Goal: Information Seeking & Learning: Learn about a topic

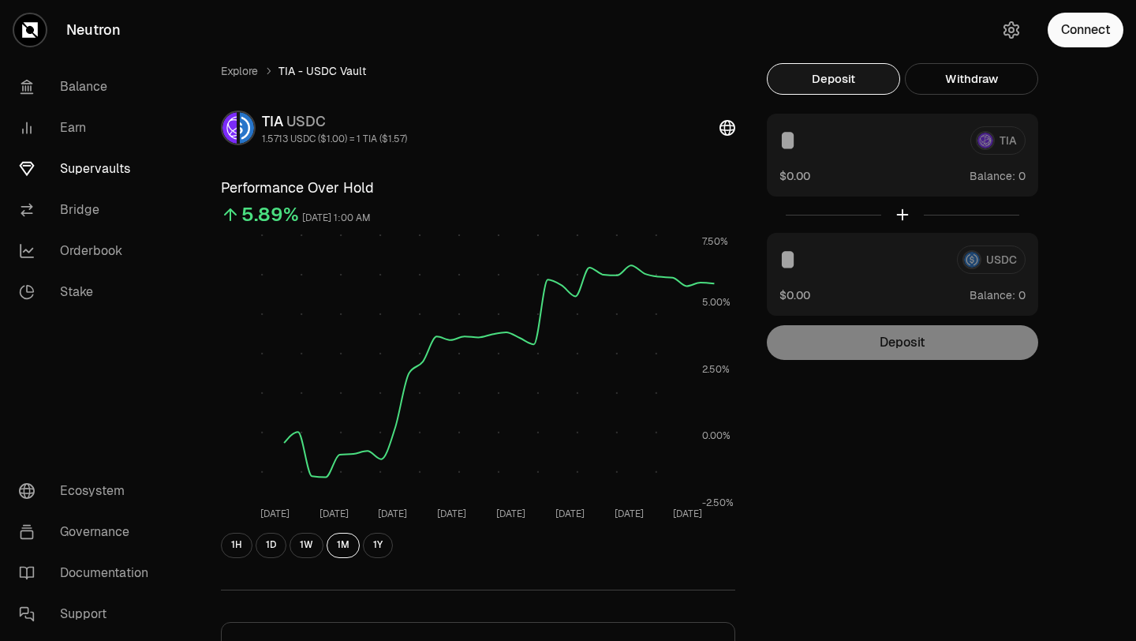
click at [625, 43] on div "Explore TIA - USDC Vault TIA USDC 1.5713 USDC ($1.00) = 1 TIA ($1.57) Performan…" at bounding box center [656, 510] width 947 height 1021
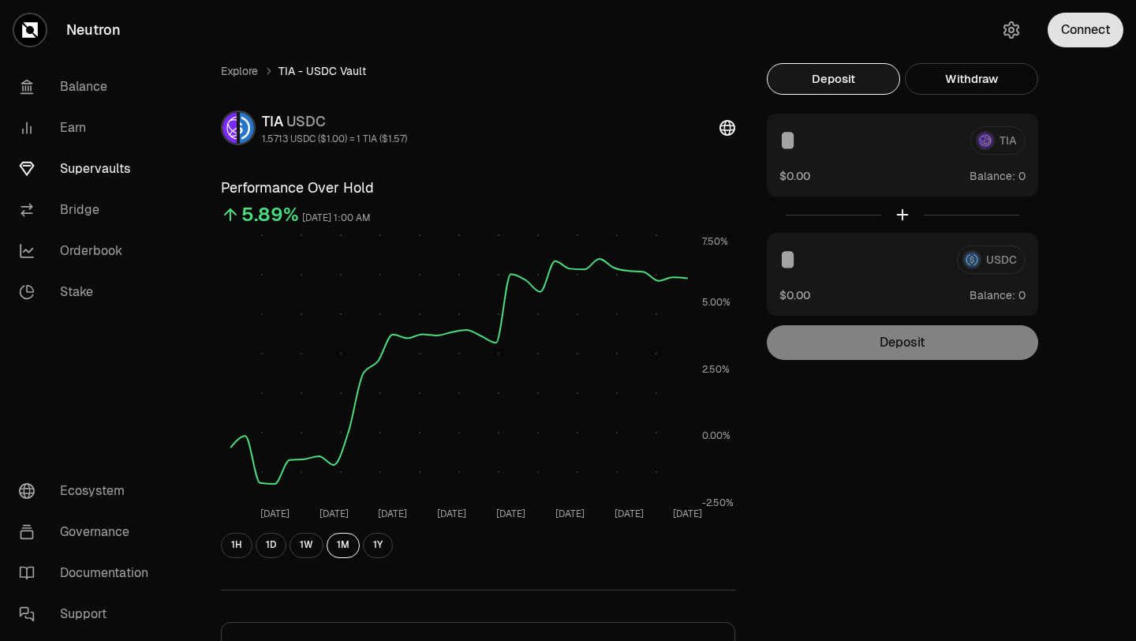
click at [1094, 44] on button "Connect" at bounding box center [1086, 30] width 76 height 35
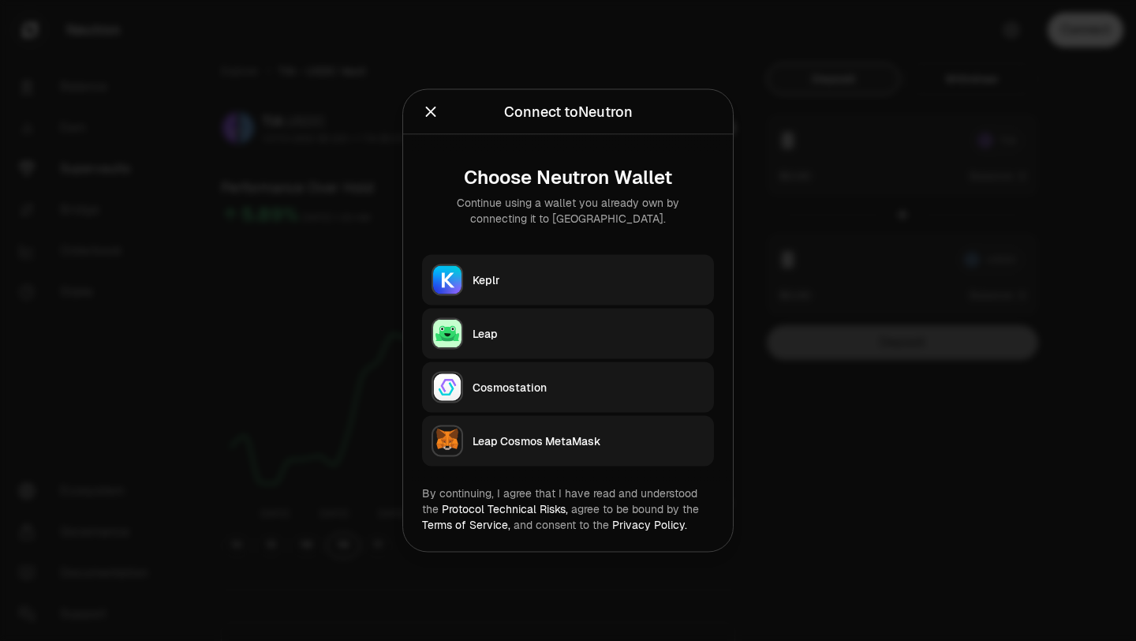
click at [593, 273] on div "Keplr" at bounding box center [589, 280] width 232 height 16
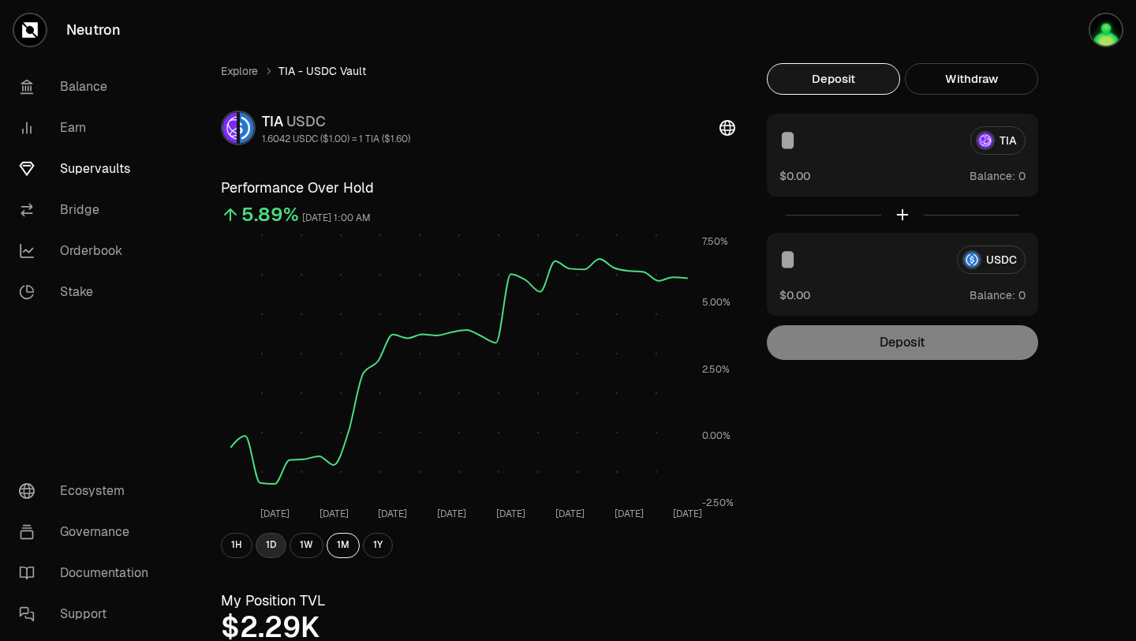
click at [274, 551] on button "1D" at bounding box center [271, 545] width 31 height 25
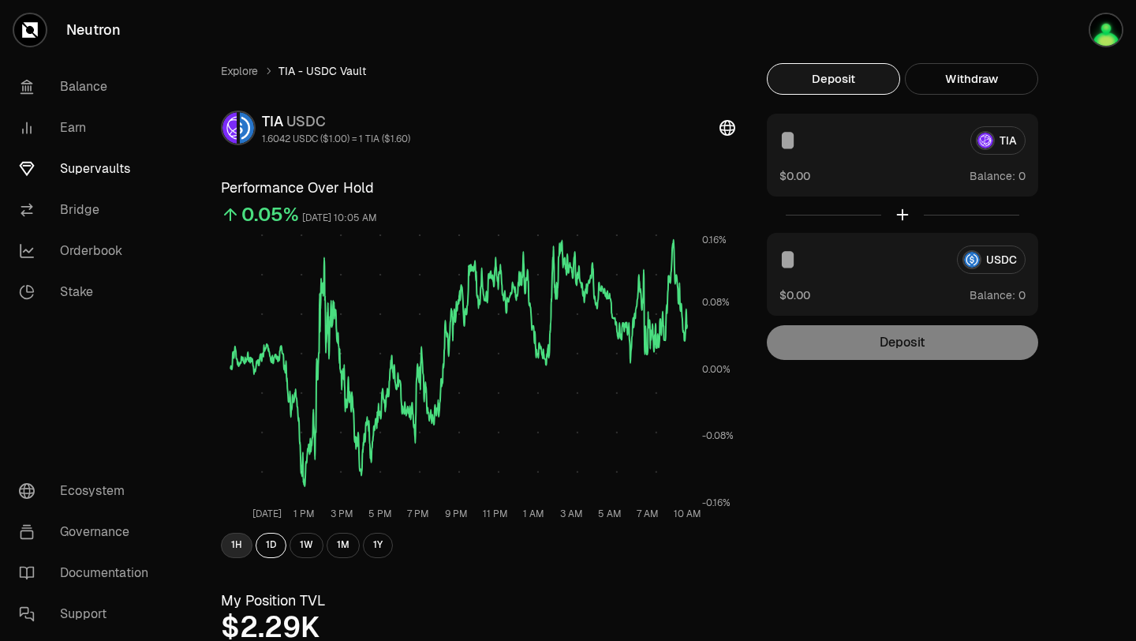
click at [238, 540] on button "1H" at bounding box center [237, 545] width 32 height 25
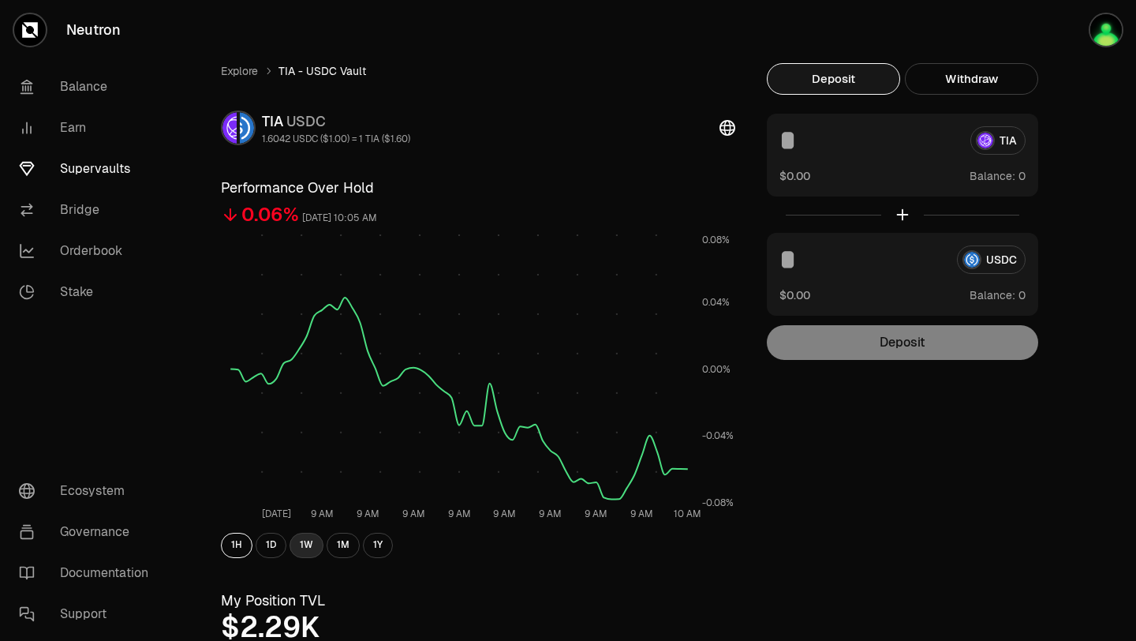
click at [300, 544] on button "1W" at bounding box center [307, 545] width 34 height 25
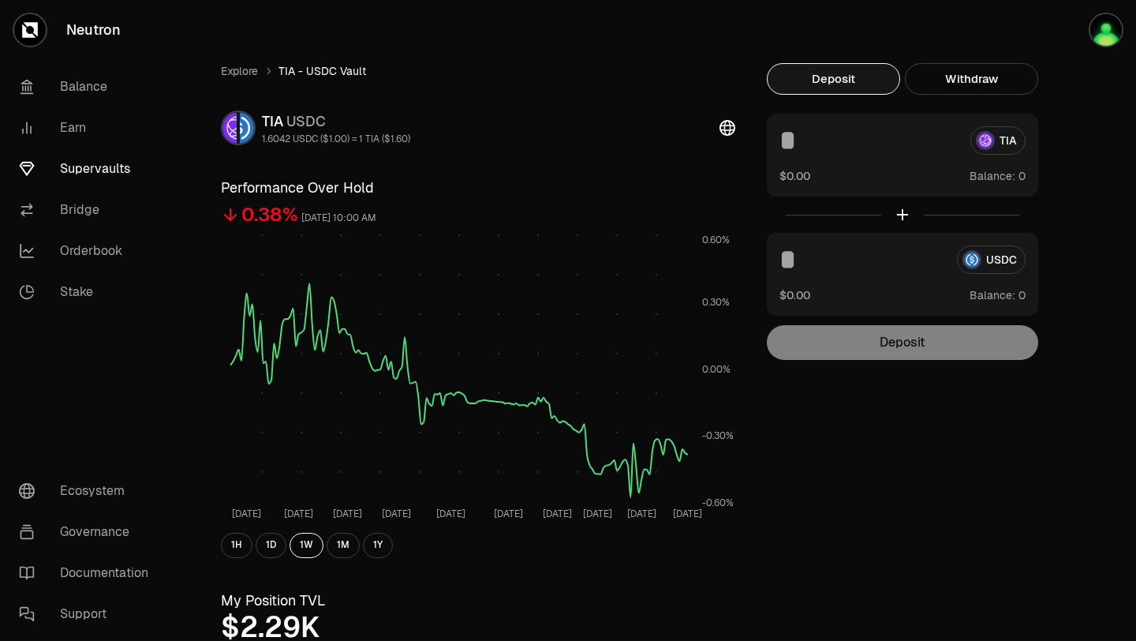
click at [89, 169] on link "Supervaults" at bounding box center [88, 168] width 164 height 41
